Goal: Transaction & Acquisition: Purchase product/service

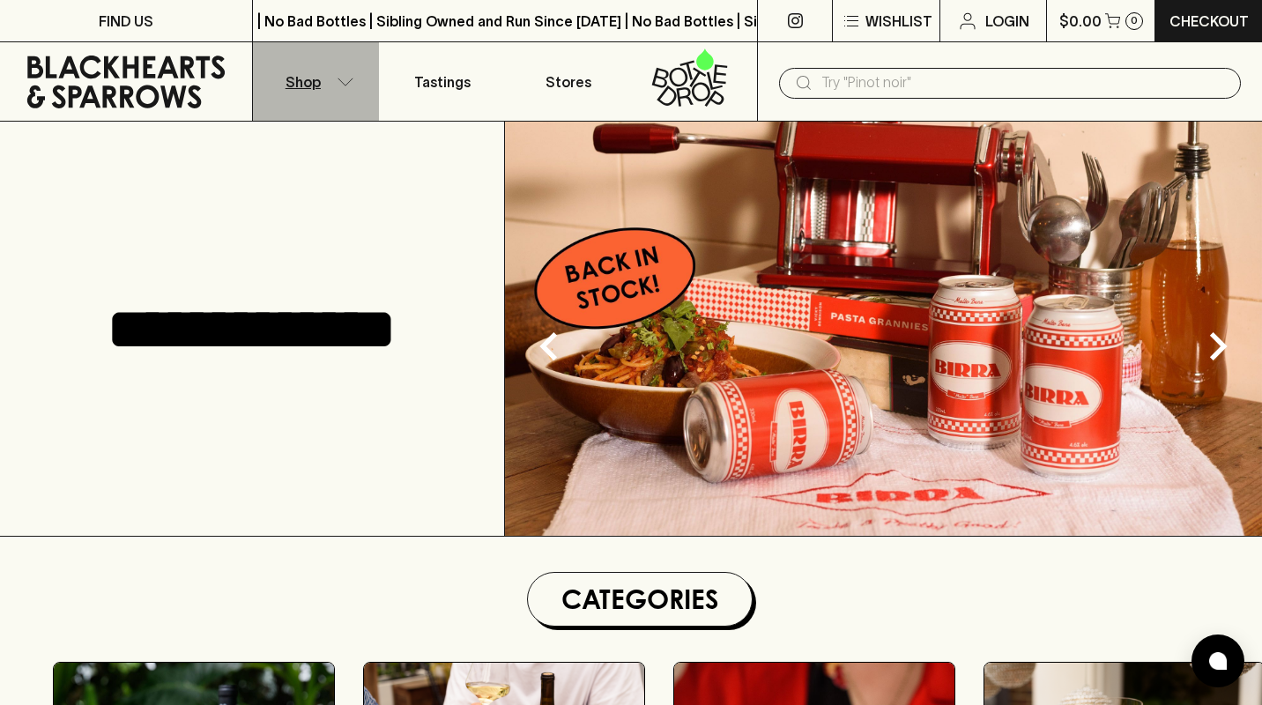
click at [309, 80] on p "Shop" at bounding box center [303, 81] width 35 height 21
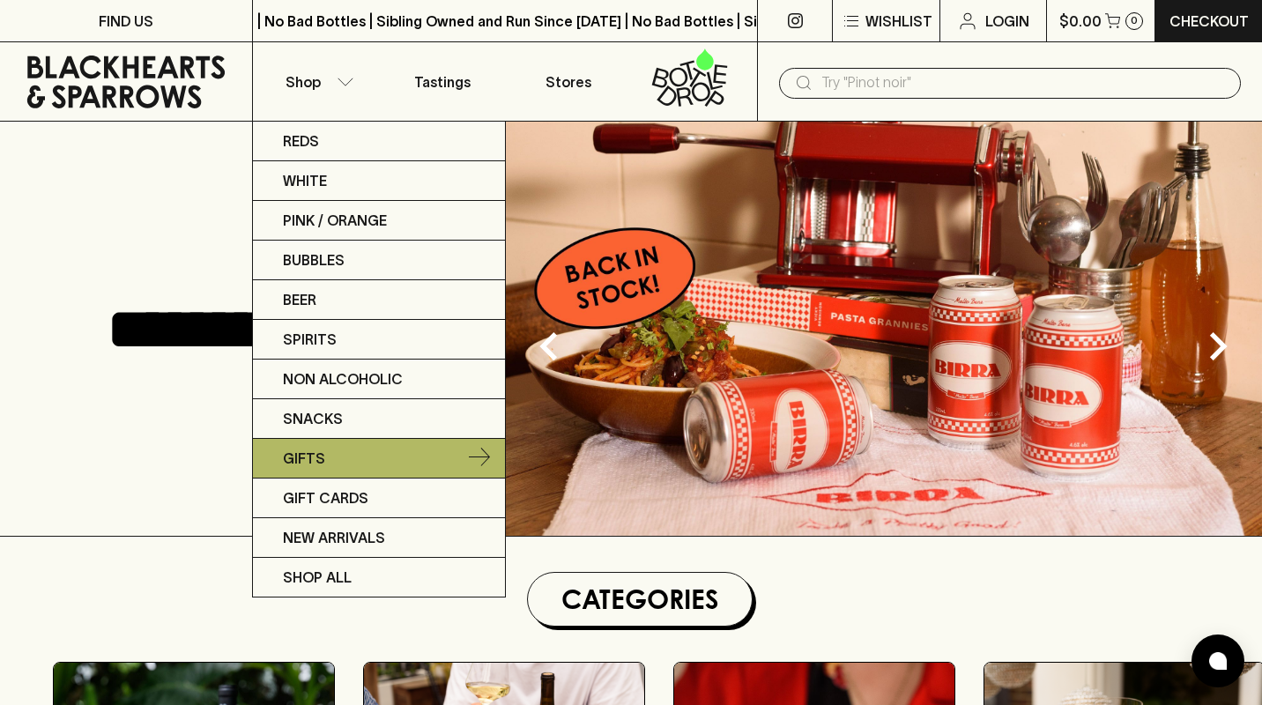
click at [306, 453] on p "Gifts" at bounding box center [304, 458] width 42 height 21
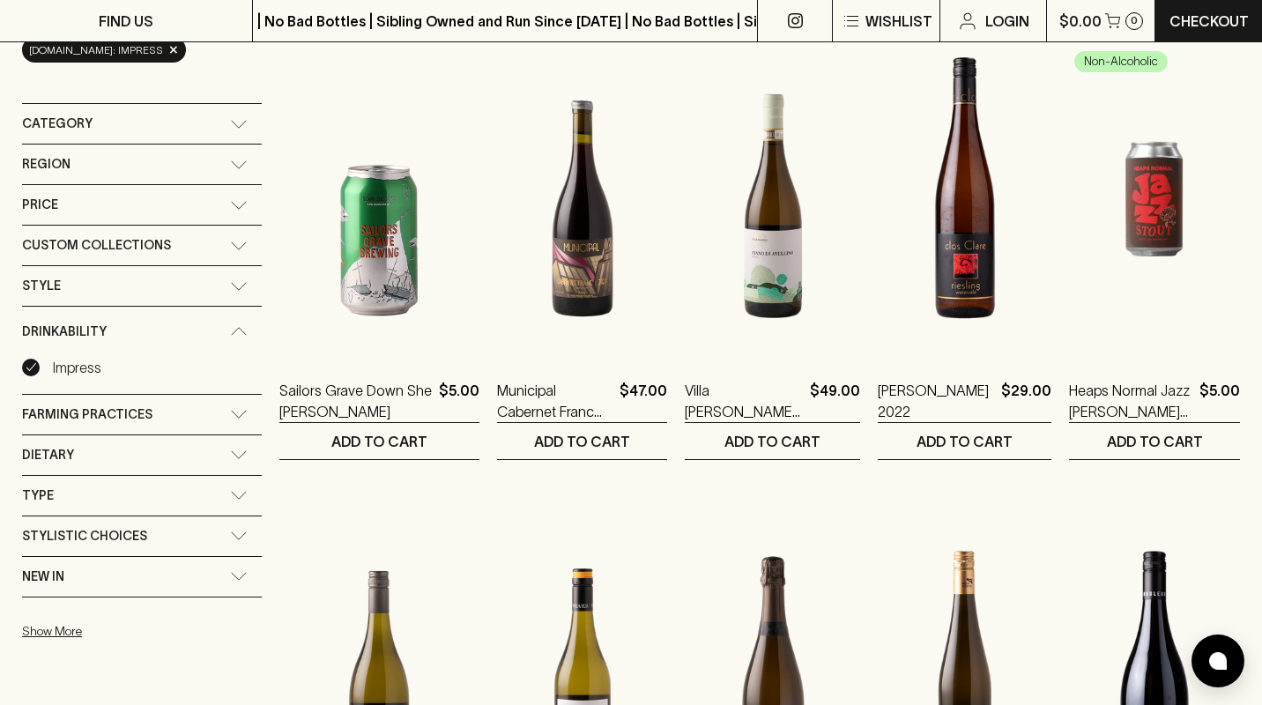
scroll to position [212, 0]
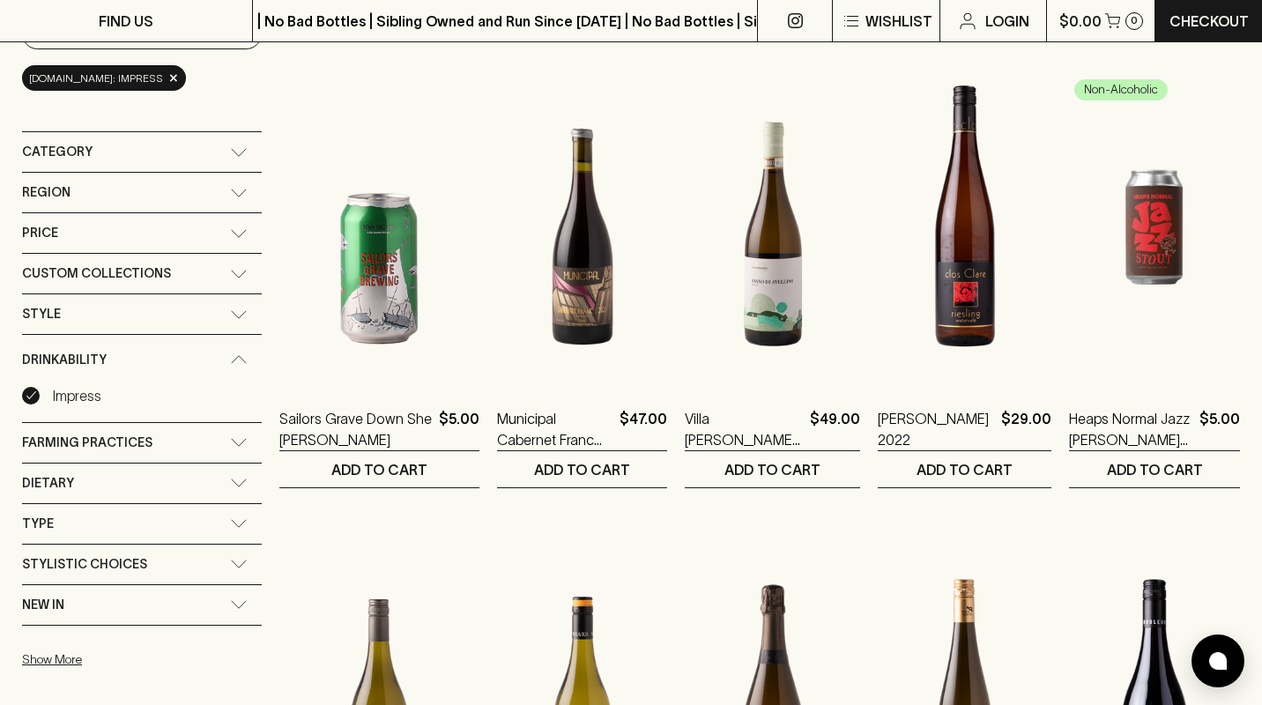
click at [216, 145] on div "Category" at bounding box center [142, 152] width 240 height 40
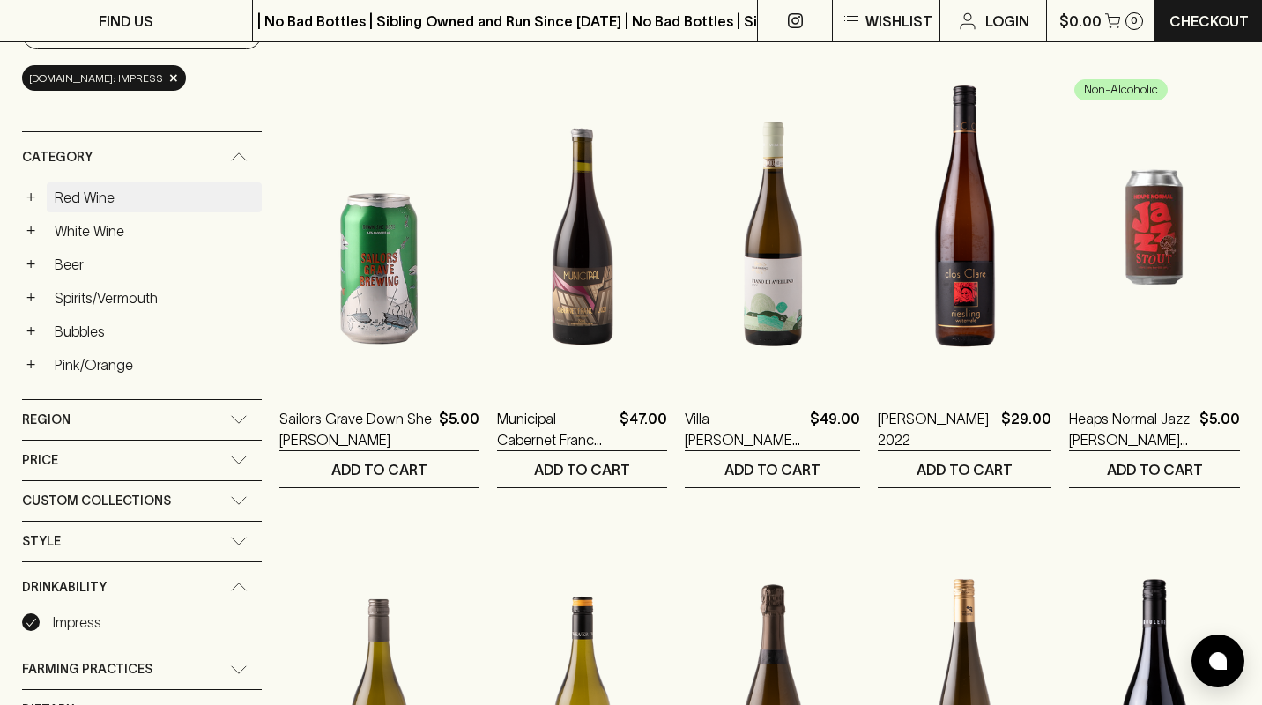
click at [101, 192] on link "Red Wine" at bounding box center [154, 197] width 215 height 30
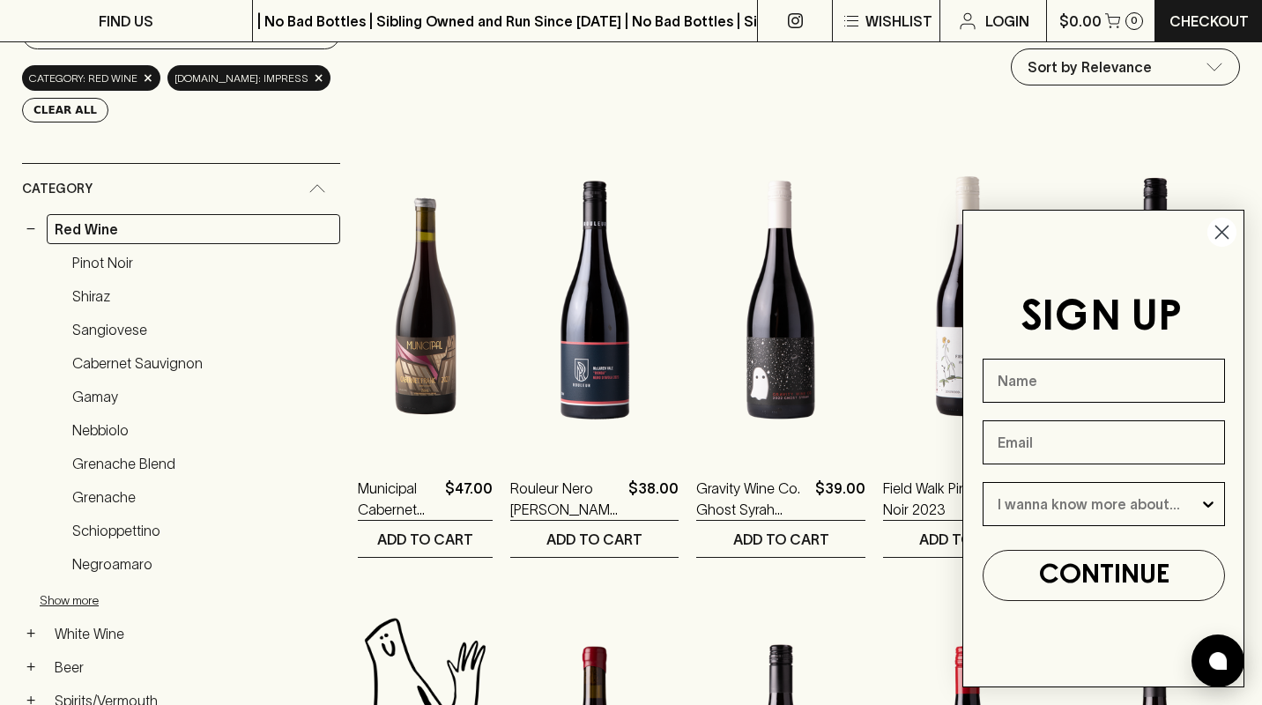
click at [1224, 230] on icon "Close dialog" at bounding box center [1222, 233] width 12 height 12
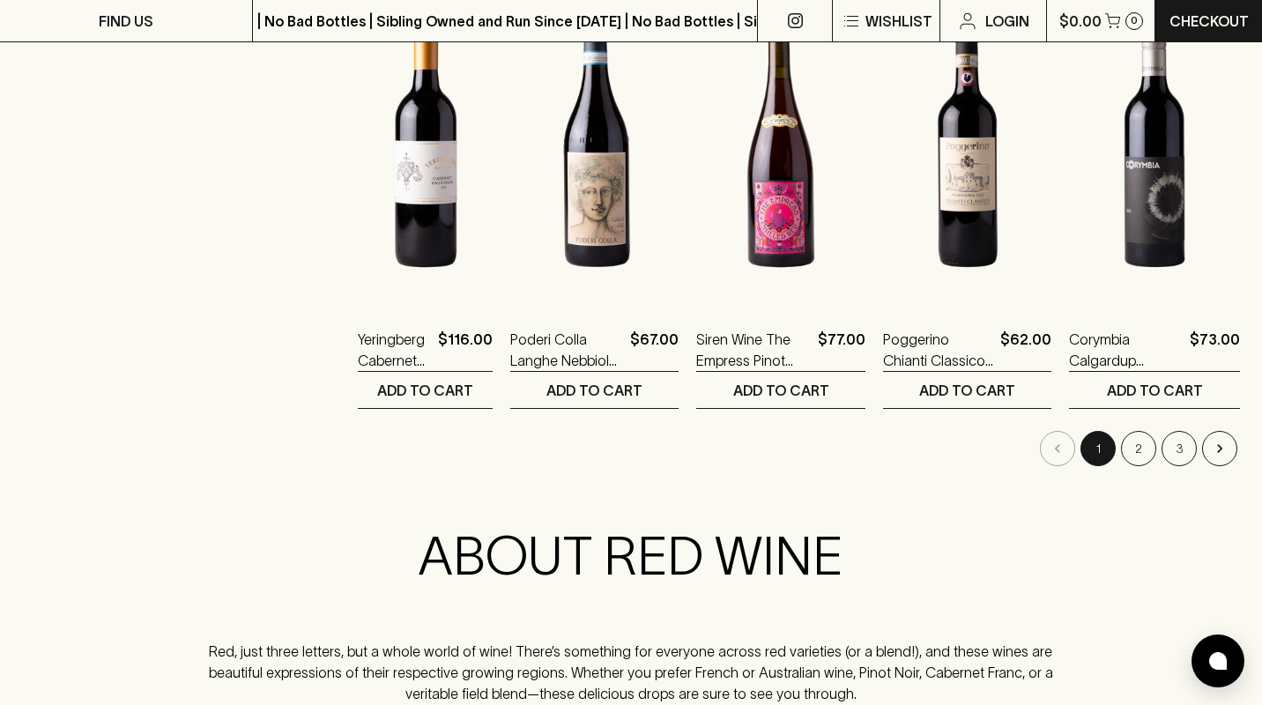
scroll to position [1767, 0]
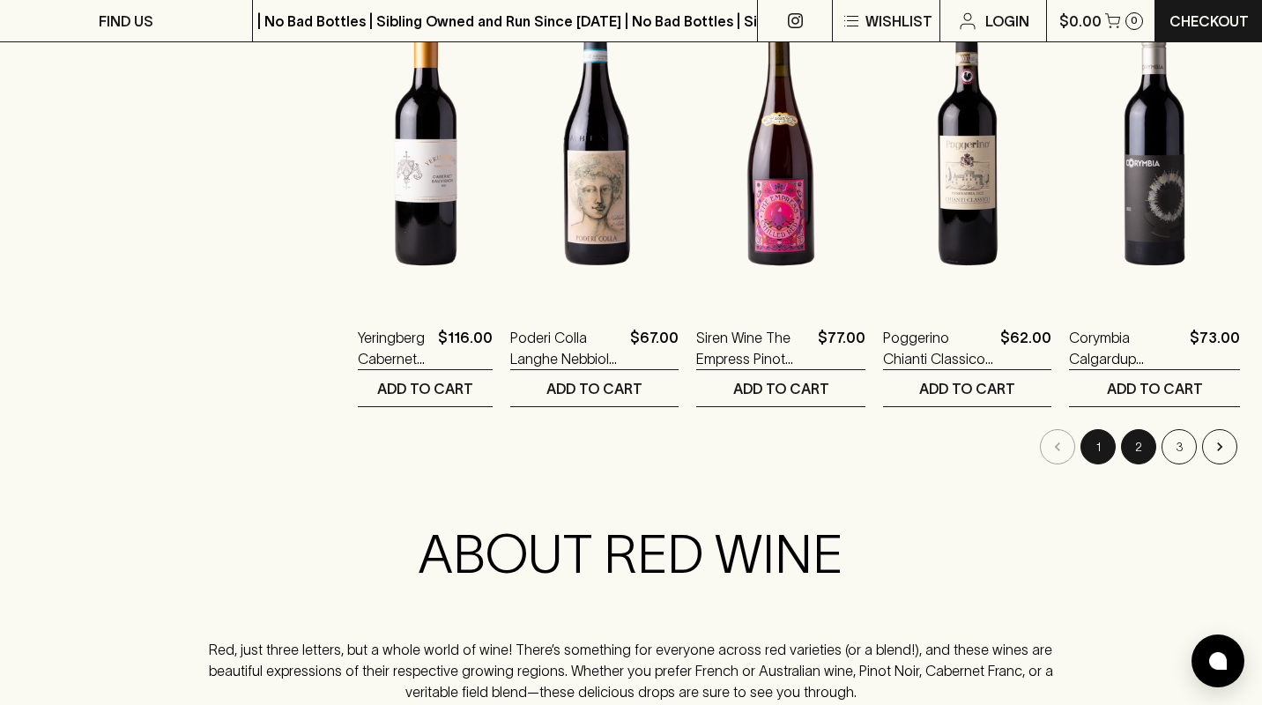
click at [1132, 459] on button "2" at bounding box center [1138, 446] width 35 height 35
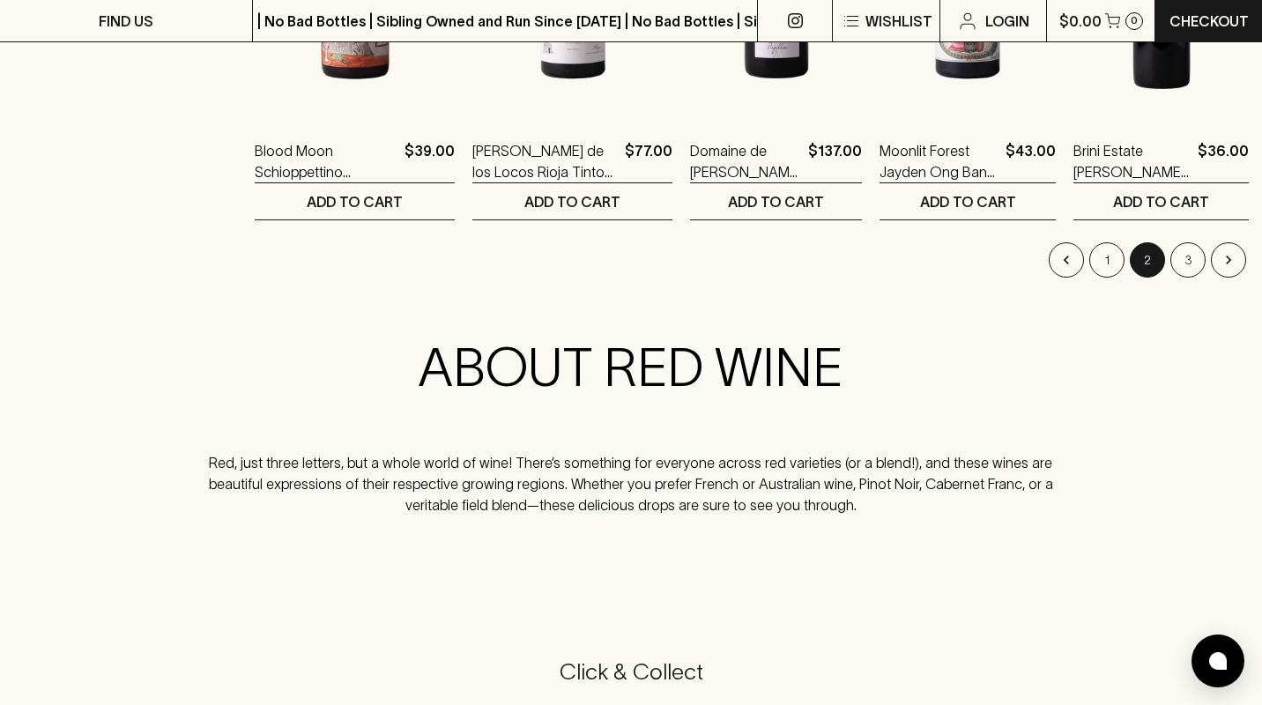
scroll to position [1956, 0]
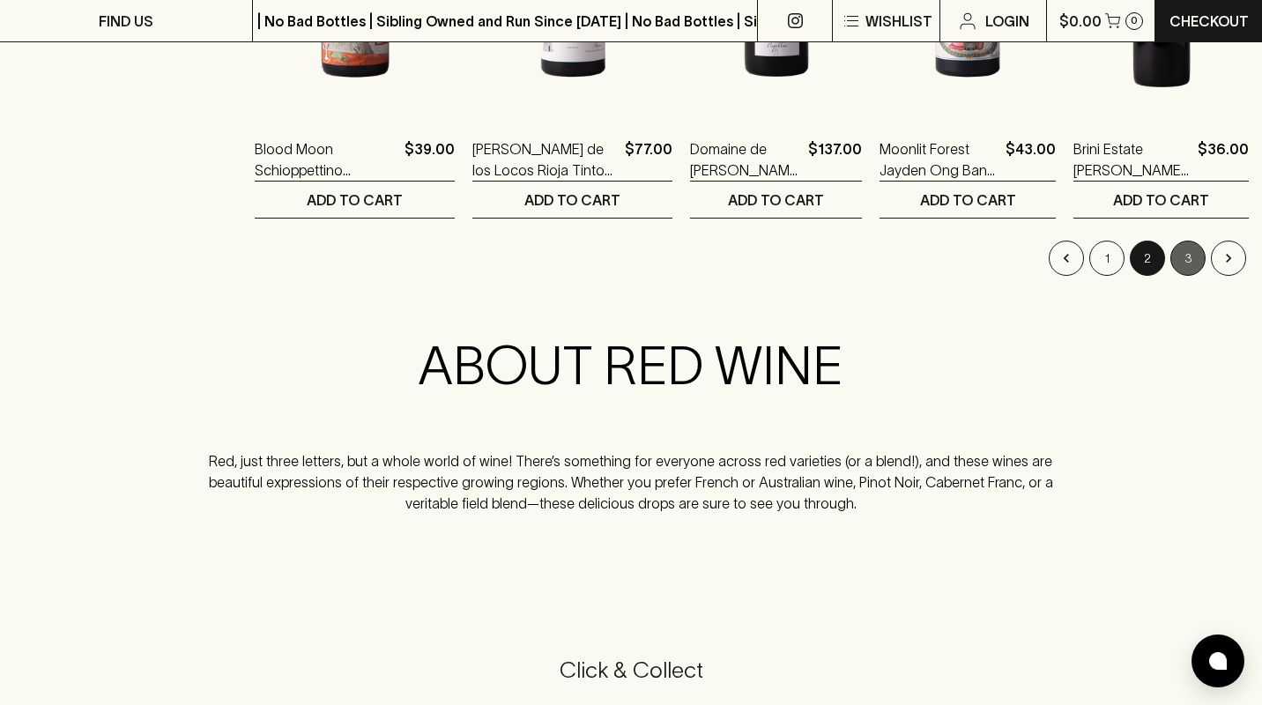
click at [1175, 261] on button "3" at bounding box center [1188, 258] width 35 height 35
